Goal: Task Accomplishment & Management: Manage account settings

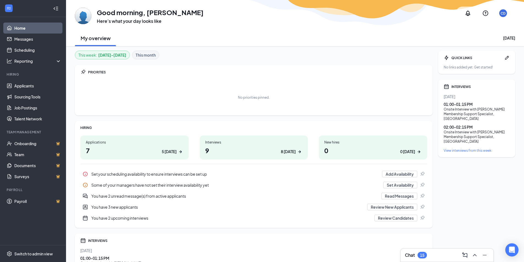
click at [448, 255] on div "Chat 15" at bounding box center [447, 255] width 84 height 9
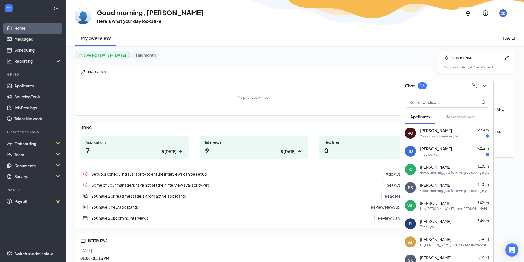
drag, startPoint x: 444, startPoint y: 133, endPoint x: 451, endPoint y: 131, distance: 7.2
click at [444, 132] on span "[PERSON_NAME]" at bounding box center [436, 131] width 32 height 6
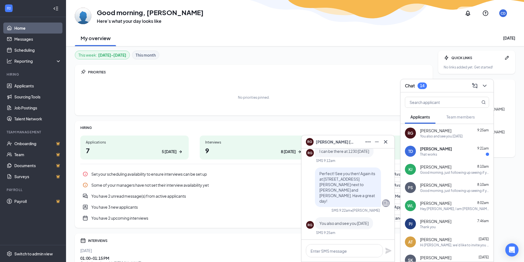
click at [318, 140] on span "[PERSON_NAME]" at bounding box center [335, 142] width 39 height 6
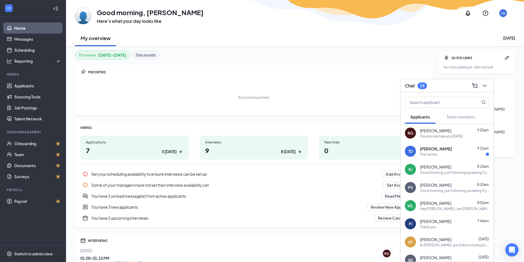
click at [412, 132] on div "RG" at bounding box center [411, 134] width 6 height 6
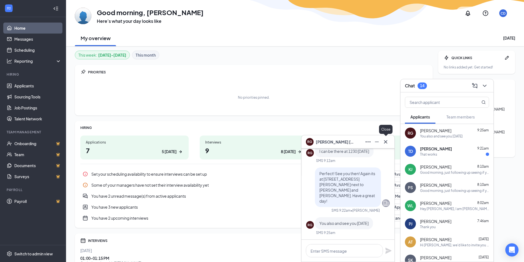
click at [385, 141] on icon "Cross" at bounding box center [385, 141] width 3 height 3
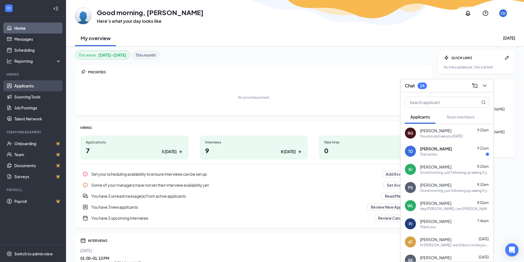
click at [23, 84] on link "Applicants" at bounding box center [37, 85] width 47 height 11
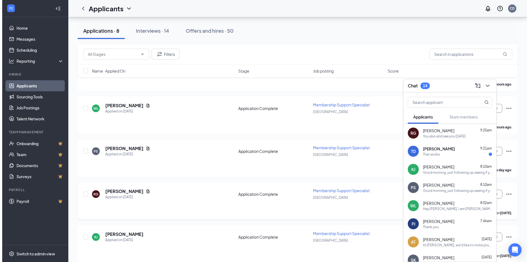
scroll to position [215, 0]
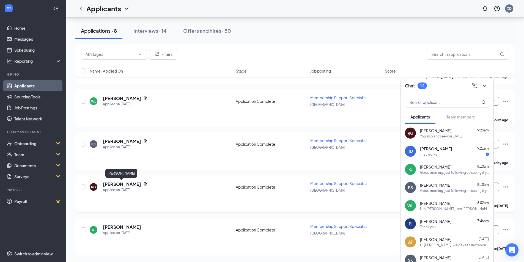
click at [129, 185] on h5 "[PERSON_NAME]" at bounding box center [122, 184] width 38 height 6
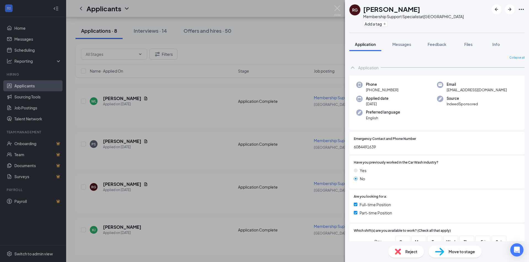
click at [460, 256] on div "Move to stage" at bounding box center [454, 252] width 53 height 12
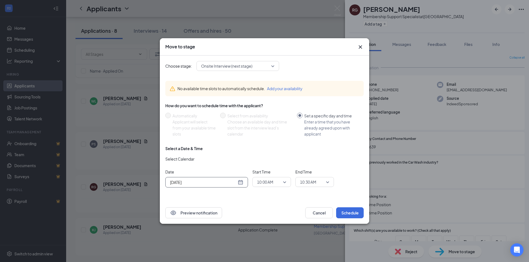
click at [239, 181] on div "[DATE]" at bounding box center [206, 183] width 73 height 6
type input "[DATE]"
drag, startPoint x: 214, startPoint y: 161, endPoint x: 239, endPoint y: 172, distance: 27.8
click at [214, 162] on div "28" at bounding box center [213, 161] width 7 height 7
click at [282, 183] on span "10:00 AM" at bounding box center [271, 182] width 29 height 8
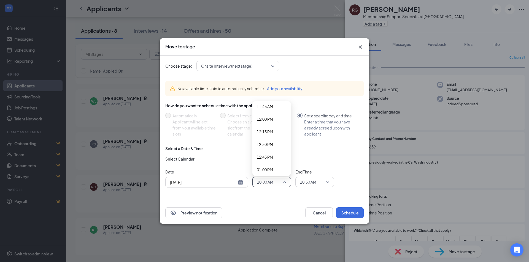
scroll to position [615, 0]
click at [263, 130] on span "12:30 PM" at bounding box center [265, 129] width 16 height 6
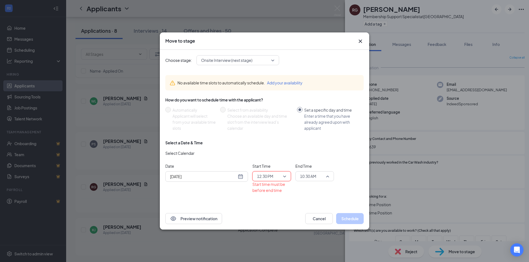
click at [314, 179] on span "10:30 AM" at bounding box center [308, 176] width 16 height 8
click at [310, 138] on span "12:45 PM" at bounding box center [308, 138] width 16 height 6
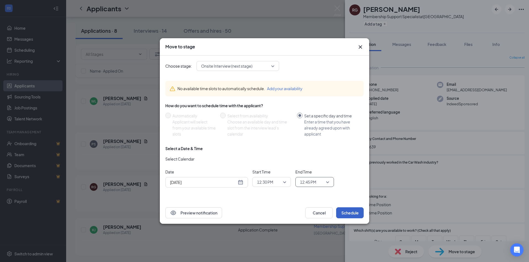
click at [349, 214] on button "Schedule" at bounding box center [350, 213] width 28 height 11
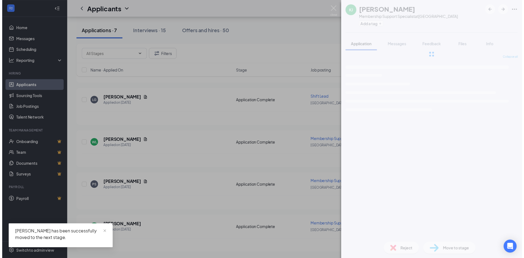
scroll to position [172, 0]
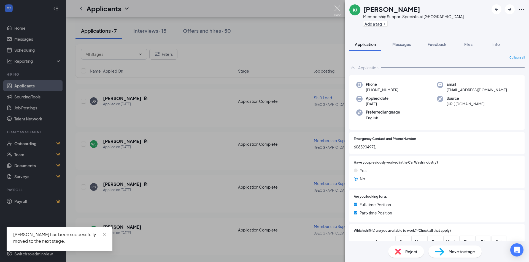
click at [338, 8] on img at bounding box center [337, 11] width 7 height 11
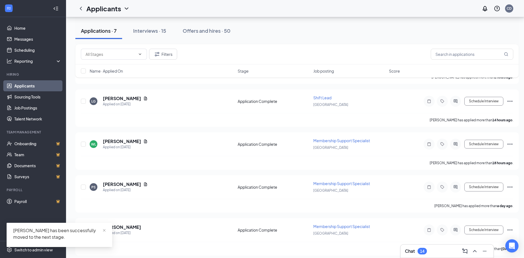
click at [425, 254] on div "Chat 14" at bounding box center [447, 251] width 84 height 9
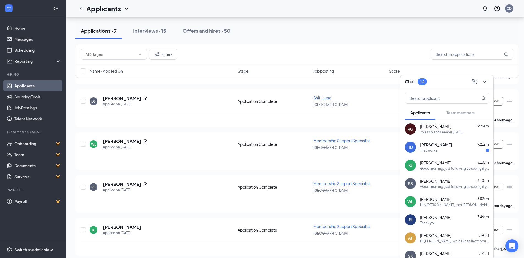
click at [437, 149] on div "That works" at bounding box center [454, 150] width 69 height 5
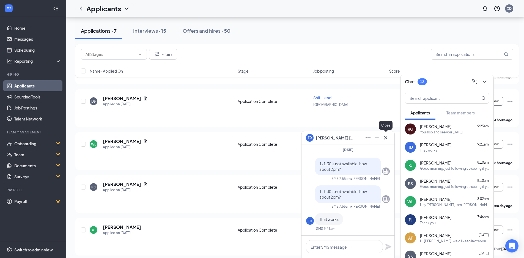
click at [385, 137] on icon "Cross" at bounding box center [385, 137] width 3 height 3
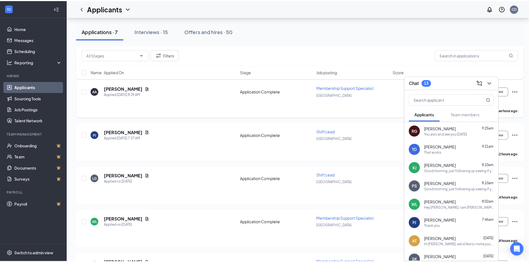
scroll to position [11, 0]
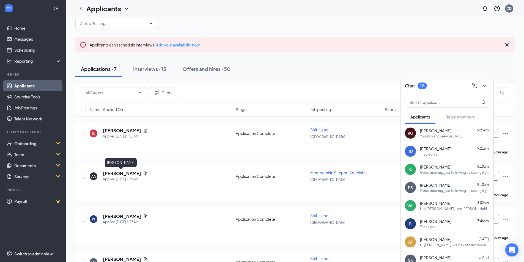
click at [116, 175] on h5 "[PERSON_NAME]" at bounding box center [122, 174] width 38 height 6
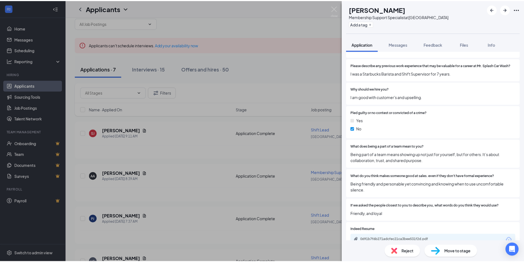
scroll to position [606, 0]
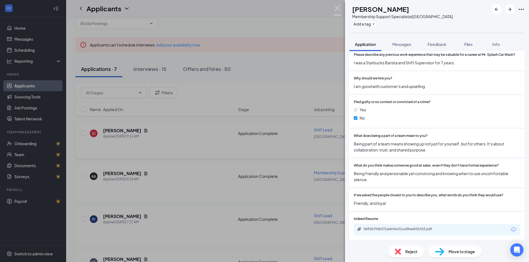
drag, startPoint x: 336, startPoint y: 7, endPoint x: 151, endPoint y: 135, distance: 225.4
click at [336, 7] on img at bounding box center [337, 11] width 7 height 11
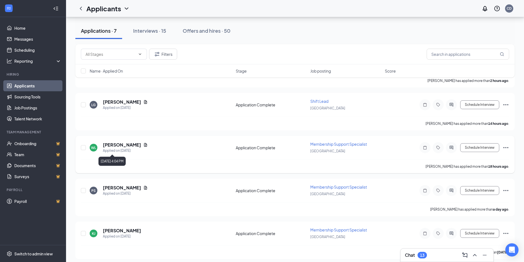
scroll to position [172, 0]
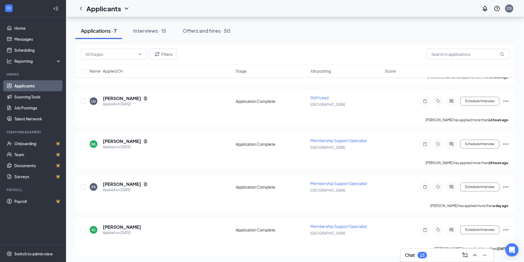
click at [446, 253] on div "Chat 13" at bounding box center [447, 255] width 84 height 9
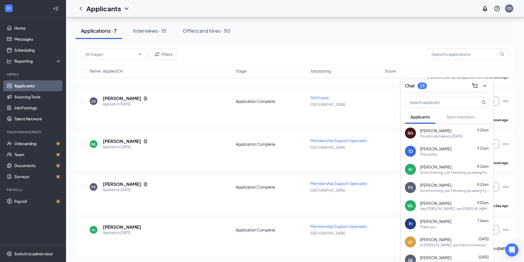
click at [439, 244] on div "Hi [PERSON_NAME], we'd like to invite you to a meeting with Mr. Splash Car Wash…" at bounding box center [454, 245] width 69 height 5
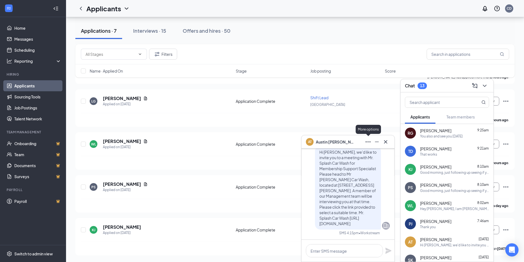
scroll to position [0, 0]
click at [385, 142] on icon "Cross" at bounding box center [386, 142] width 7 height 7
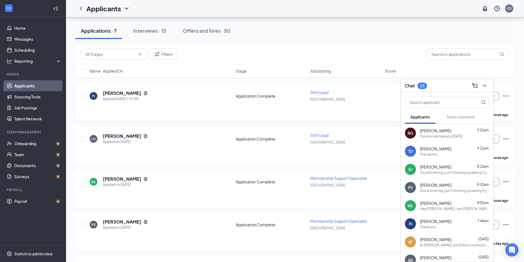
scroll to position [138, 0]
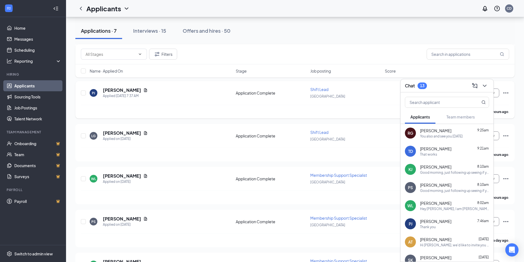
drag, startPoint x: 455, startPoint y: 86, endPoint x: 449, endPoint y: 85, distance: 5.3
click at [455, 86] on div "Chat 13" at bounding box center [447, 85] width 84 height 9
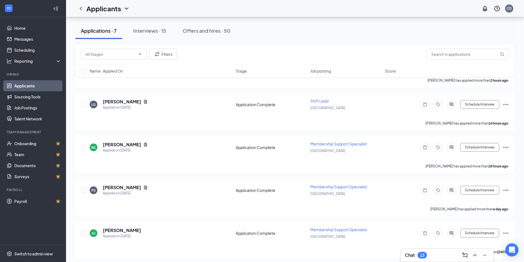
scroll to position [172, 0]
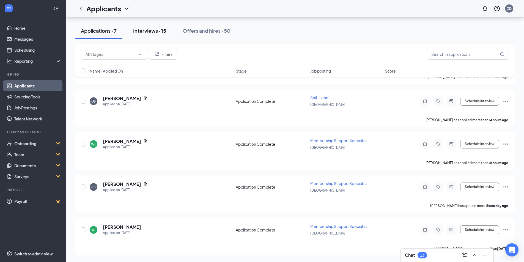
click at [153, 33] on div "Interviews · 15" at bounding box center [149, 30] width 33 height 7
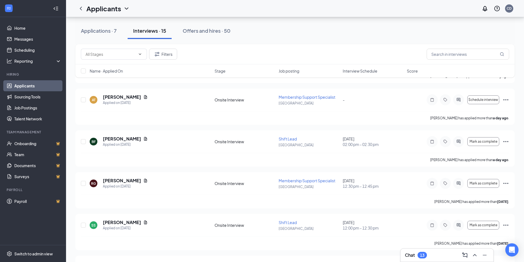
scroll to position [220, 0]
